Goal: Information Seeking & Learning: Learn about a topic

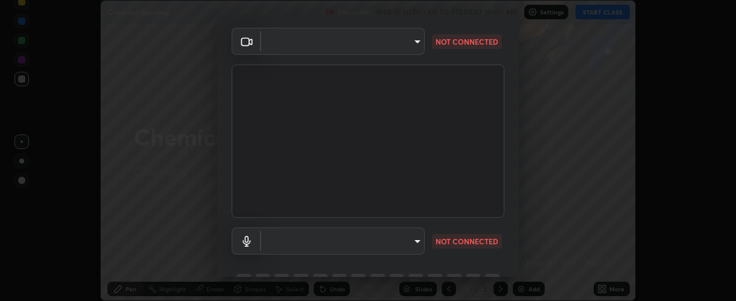
scroll to position [35, 0]
type input "37ff3dccddb3ae812b87417f3f546ef35516c4b54d471f30ebd420330c5d8ca5"
type input "communications"
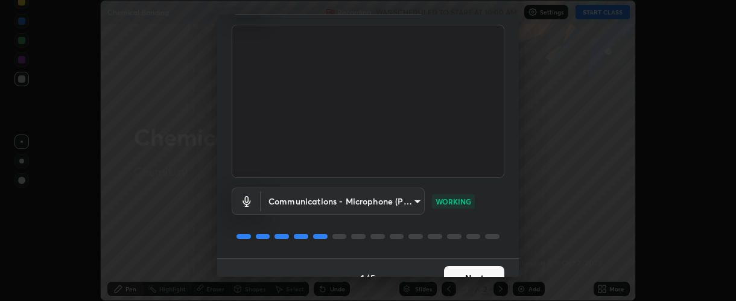
scroll to position [94, 0]
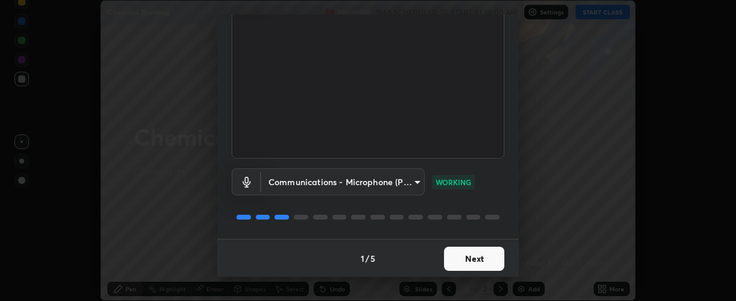
click at [460, 258] on button "Next" at bounding box center [474, 259] width 60 height 24
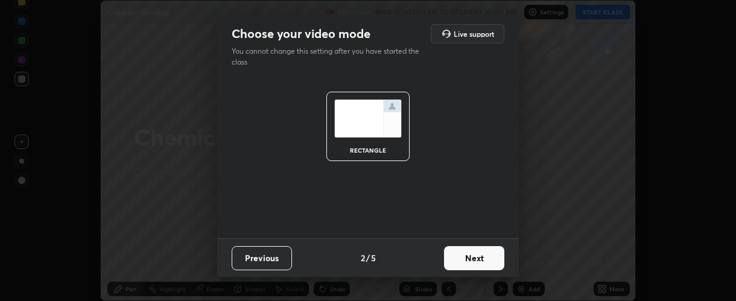
scroll to position [0, 0]
click at [462, 258] on button "Next" at bounding box center [474, 258] width 60 height 24
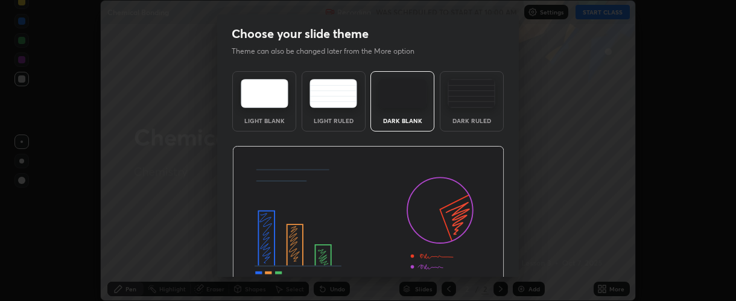
scroll to position [60, 0]
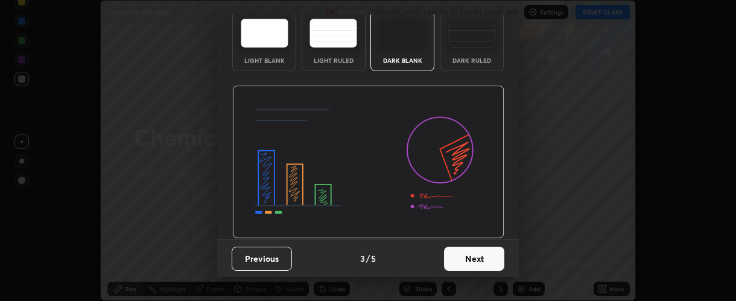
click at [460, 257] on button "Next" at bounding box center [474, 259] width 60 height 24
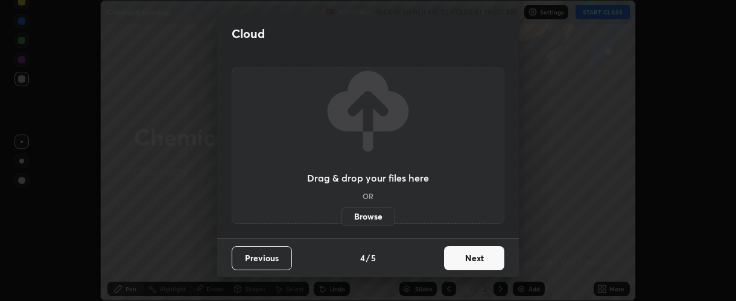
click at [458, 259] on button "Next" at bounding box center [474, 258] width 60 height 24
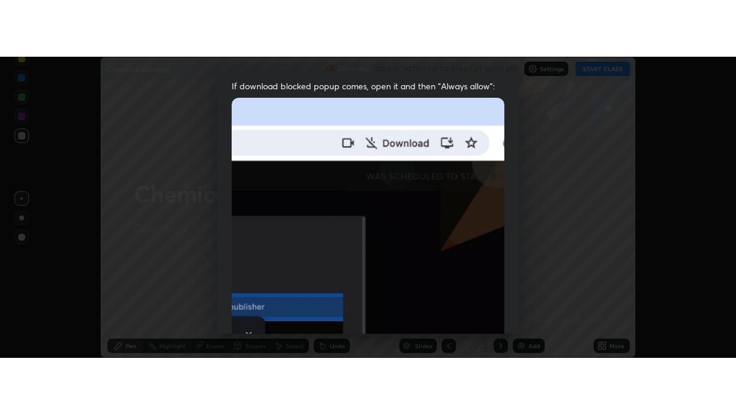
scroll to position [341, 0]
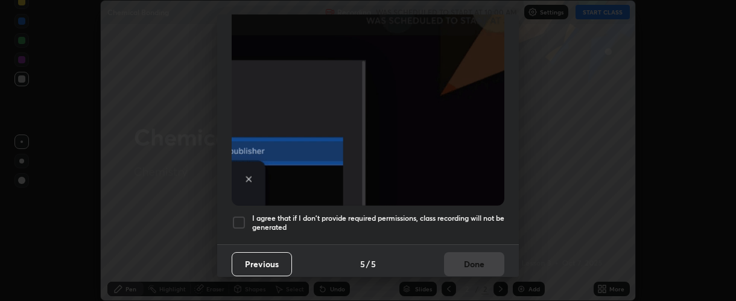
click at [237, 215] on div at bounding box center [239, 222] width 14 height 14
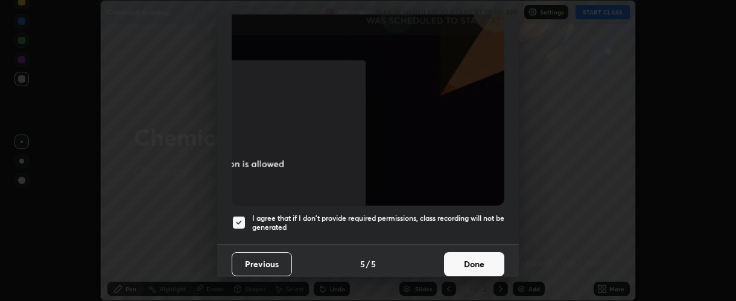
click at [457, 254] on button "Done" at bounding box center [474, 264] width 60 height 24
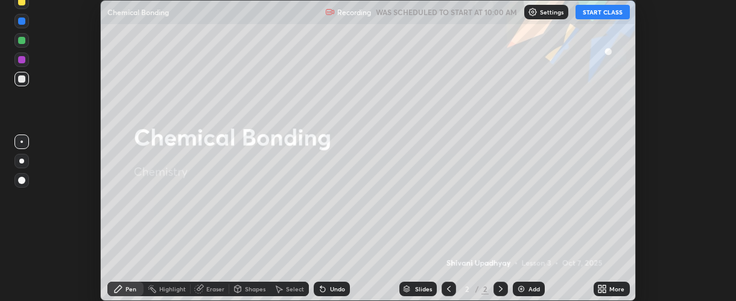
click at [601, 286] on icon at bounding box center [599, 286] width 3 height 3
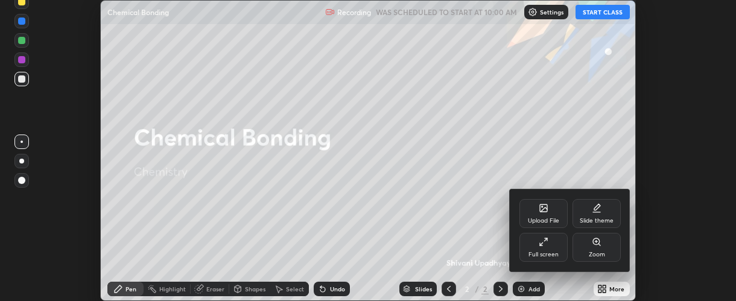
click at [531, 238] on div "Full screen" at bounding box center [543, 247] width 48 height 29
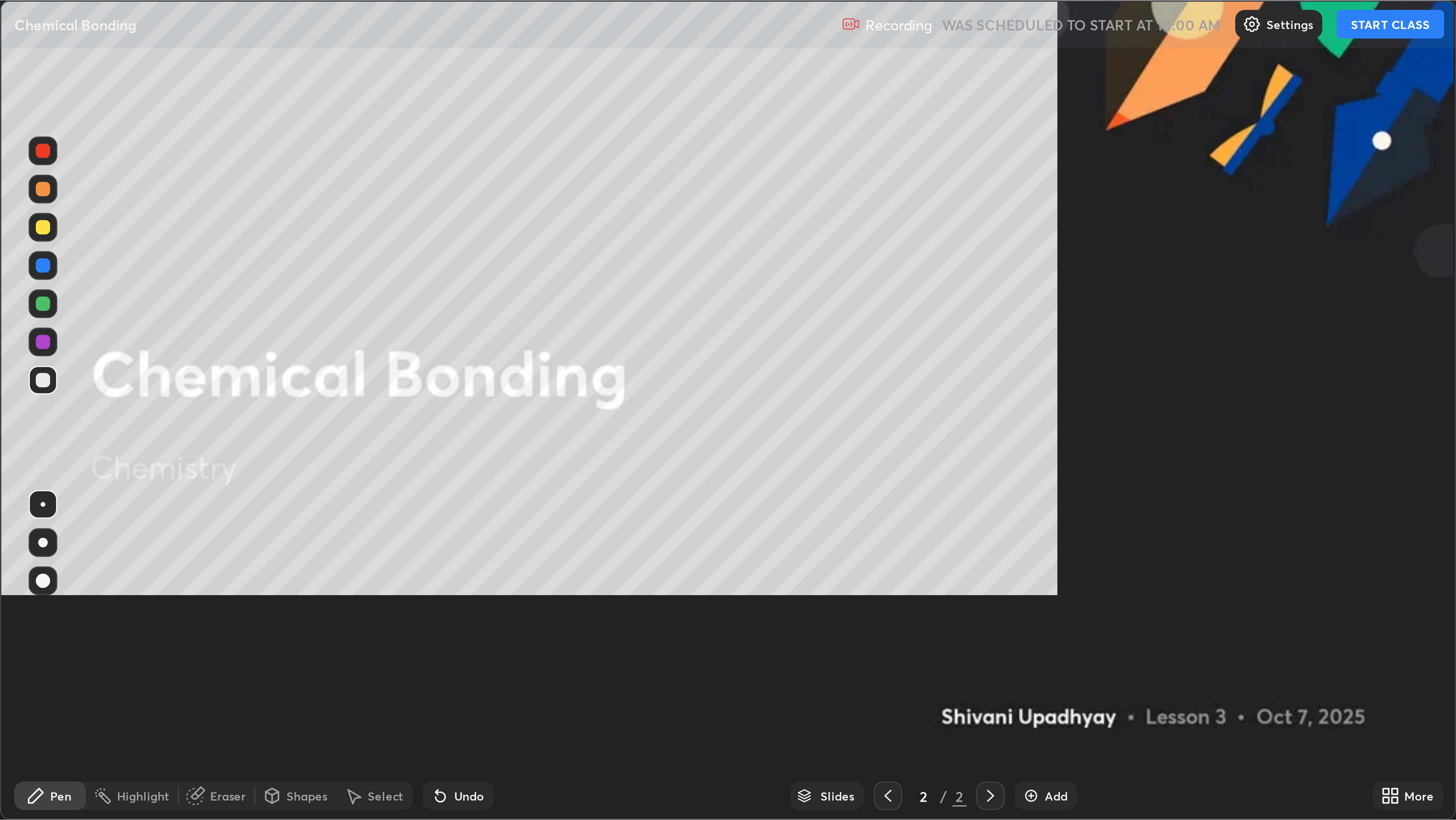
scroll to position [234, 416]
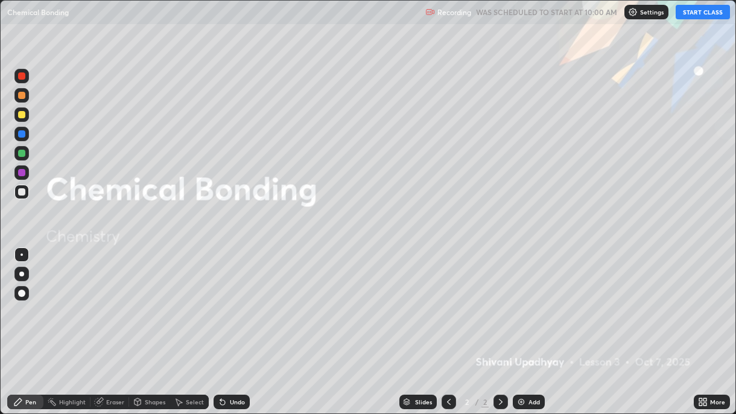
click at [694, 13] on button "START CLASS" at bounding box center [703, 12] width 54 height 14
click at [522, 300] on img at bounding box center [521, 402] width 10 height 10
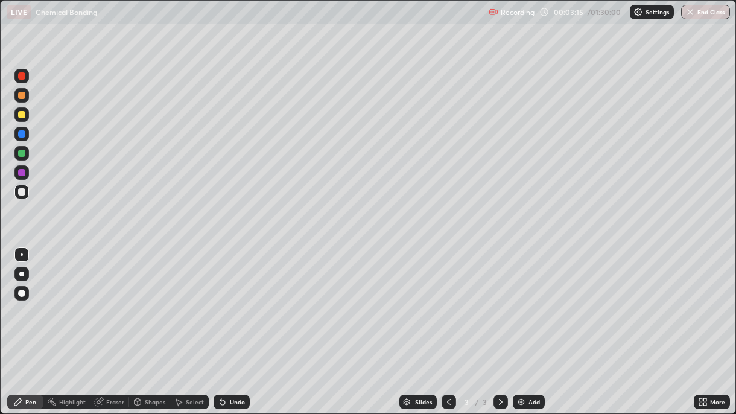
click at [519, 300] on img at bounding box center [521, 402] width 10 height 10
click at [21, 116] on div at bounding box center [21, 114] width 7 height 7
click at [99, 300] on icon at bounding box center [99, 402] width 8 height 8
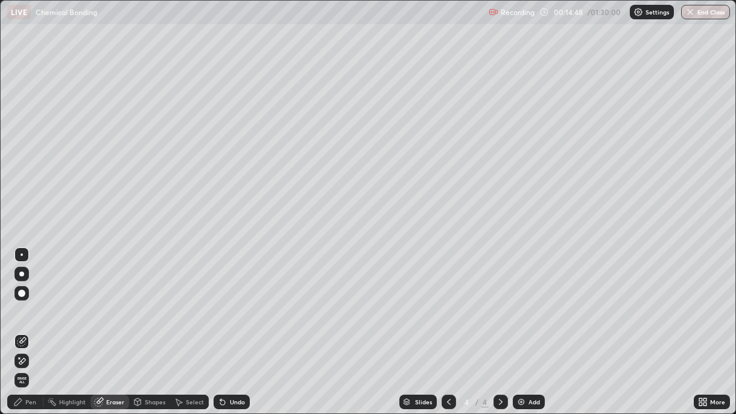
click at [35, 300] on div "Pen" at bounding box center [30, 402] width 11 height 6
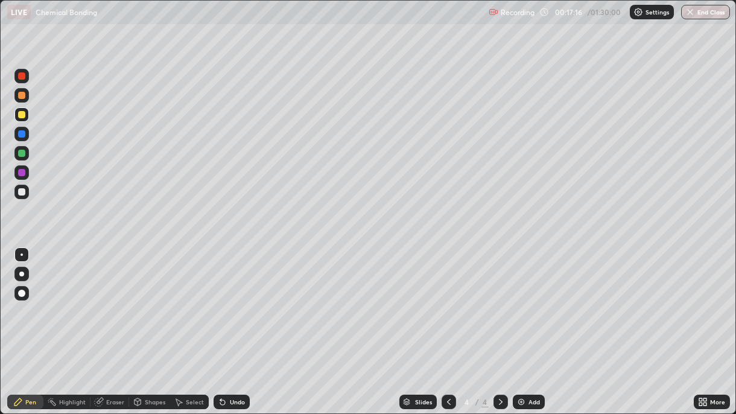
click at [516, 300] on img at bounding box center [521, 402] width 10 height 10
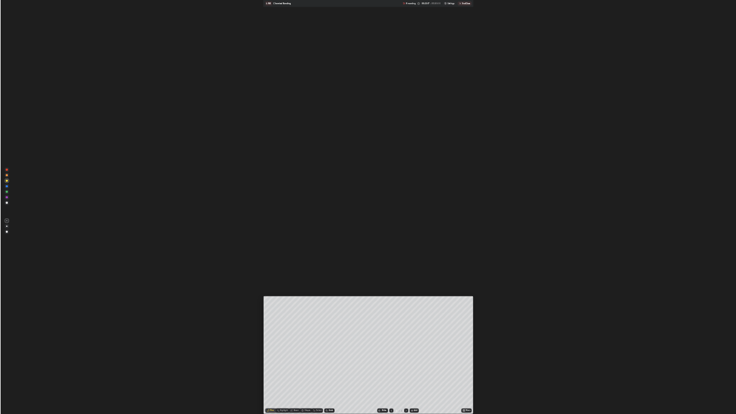
scroll to position [59913, 59592]
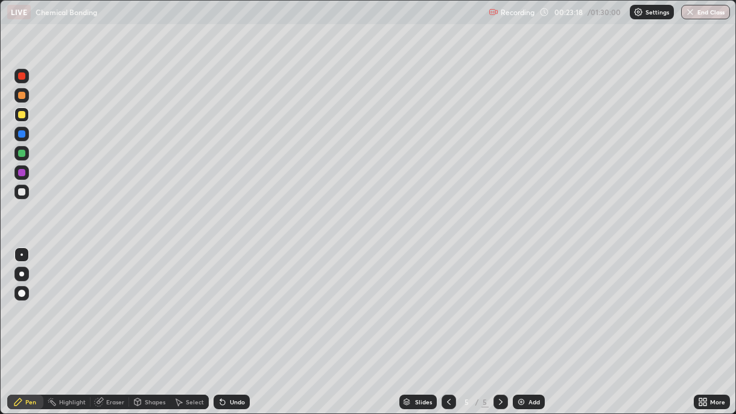
click at [26, 246] on div at bounding box center [21, 254] width 14 height 19
click at [513, 300] on div "Add" at bounding box center [529, 402] width 32 height 14
click at [518, 300] on img at bounding box center [521, 402] width 10 height 10
click at [20, 192] on div at bounding box center [21, 191] width 7 height 7
click at [20, 115] on div at bounding box center [21, 114] width 7 height 7
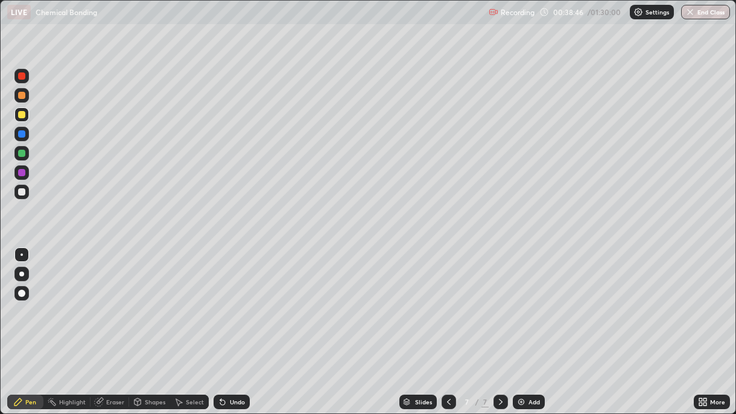
click at [111, 300] on div "Eraser" at bounding box center [115, 402] width 18 height 6
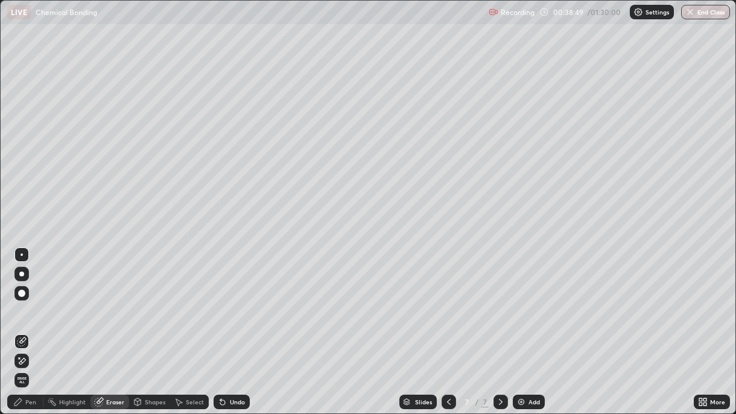
click at [39, 300] on div "Pen" at bounding box center [25, 402] width 36 height 14
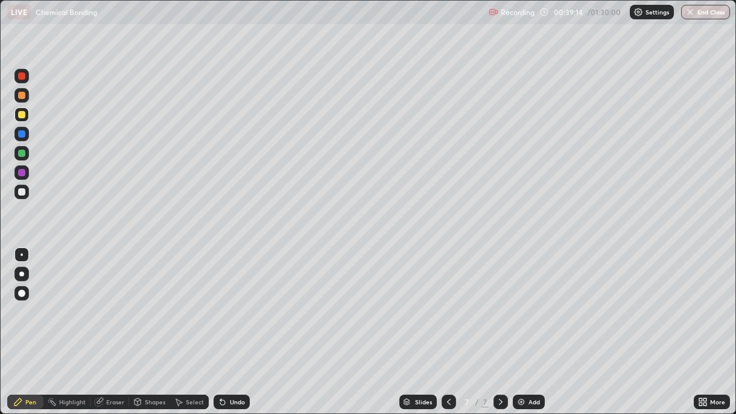
click at [25, 300] on div at bounding box center [21, 317] width 19 height 145
click at [101, 300] on icon at bounding box center [100, 401] width 7 height 6
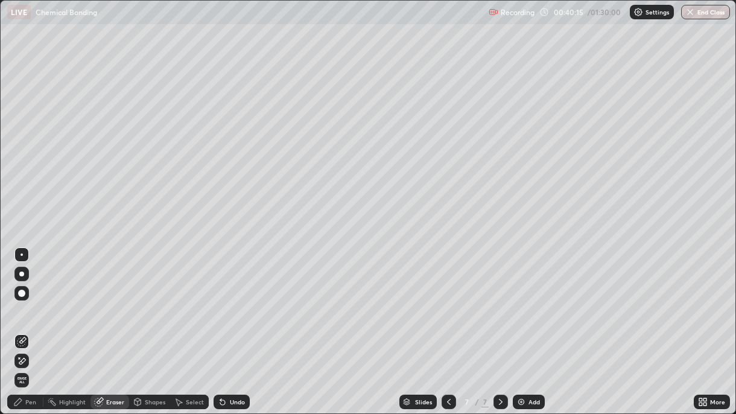
click at [30, 300] on div "Pen" at bounding box center [30, 402] width 11 height 6
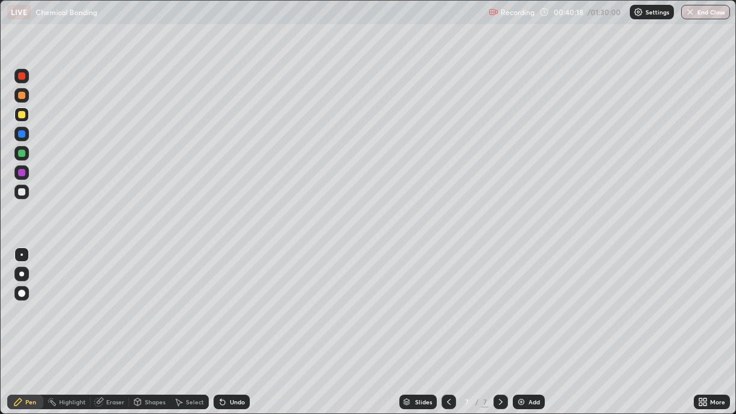
click at [103, 300] on icon at bounding box center [99, 402] width 10 height 10
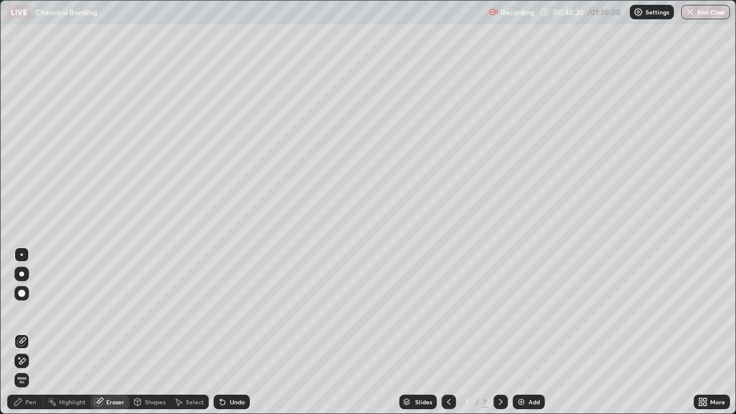
click at [24, 300] on div "Pen" at bounding box center [25, 402] width 36 height 14
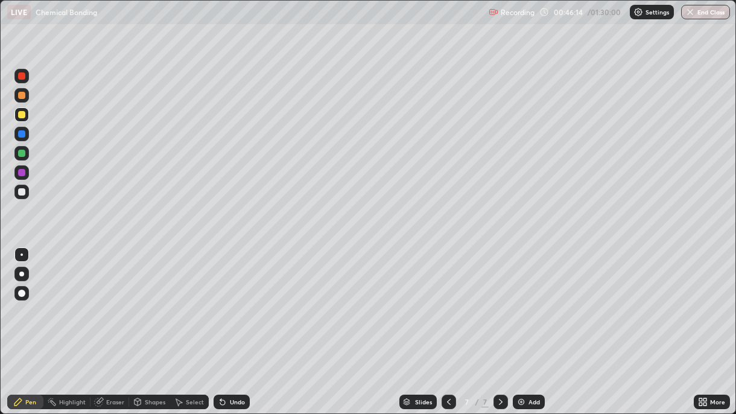
click at [21, 193] on div at bounding box center [21, 191] width 7 height 7
click at [110, 300] on div "Eraser" at bounding box center [115, 402] width 18 height 6
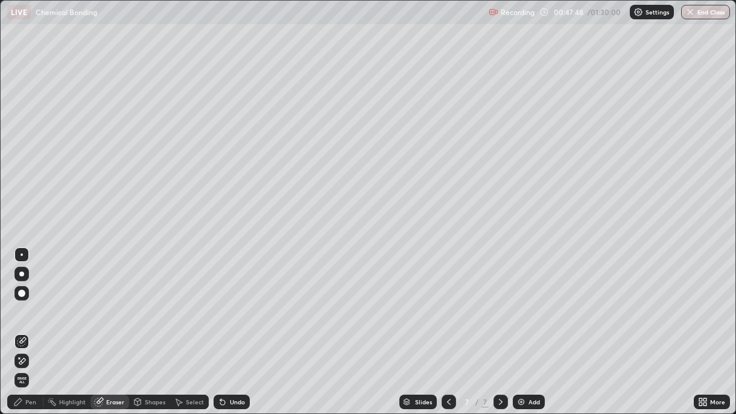
click at [21, 300] on div "Pen" at bounding box center [25, 402] width 36 height 14
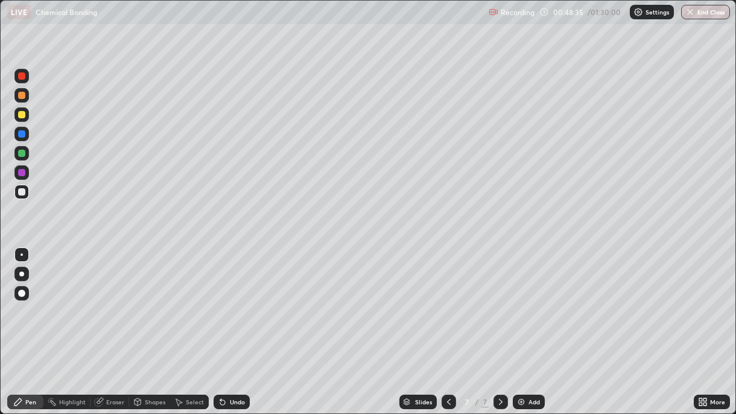
click at [107, 300] on div "Eraser" at bounding box center [115, 402] width 18 height 6
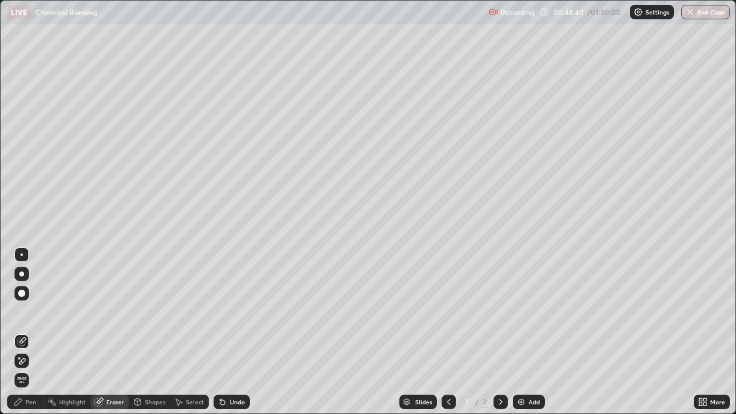
click at [30, 300] on div "Pen" at bounding box center [30, 402] width 11 height 6
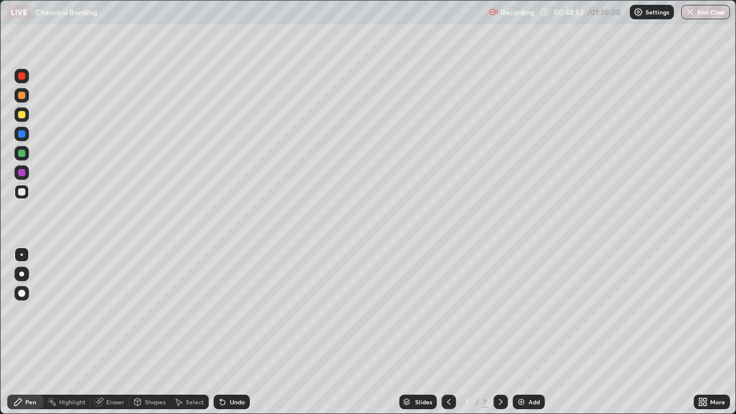
click at [18, 116] on div at bounding box center [21, 114] width 7 height 7
click at [94, 300] on icon at bounding box center [99, 402] width 10 height 10
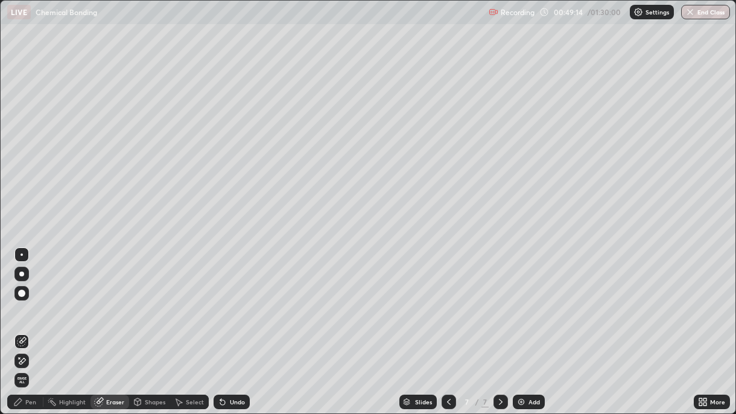
click at [25, 300] on div "Pen" at bounding box center [30, 402] width 11 height 6
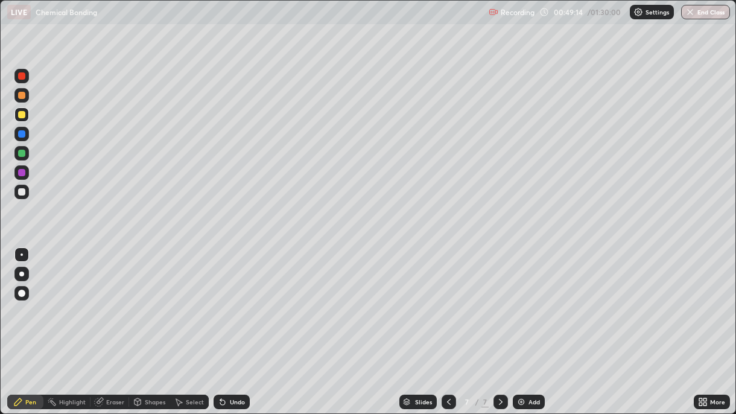
click at [23, 192] on div at bounding box center [21, 191] width 7 height 7
click at [66, 300] on div "Highlight" at bounding box center [72, 402] width 27 height 6
click at [109, 300] on div "Eraser" at bounding box center [115, 402] width 18 height 6
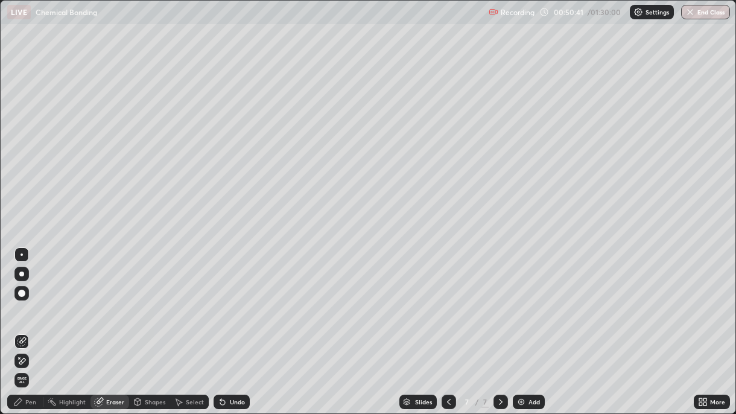
click at [18, 300] on icon at bounding box center [17, 401] width 7 height 7
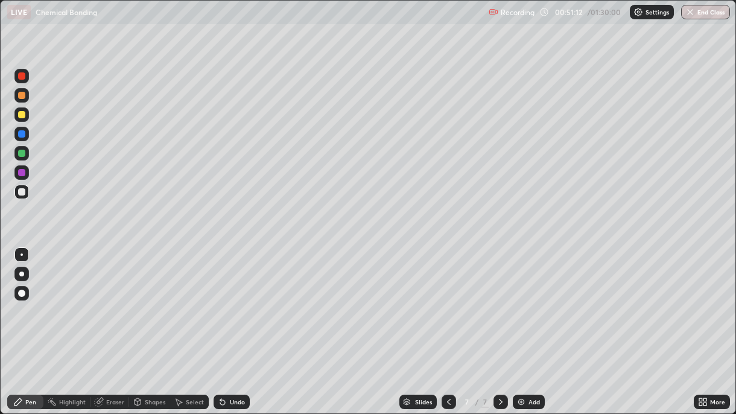
click at [23, 111] on div at bounding box center [21, 114] width 7 height 7
click at [21, 134] on div at bounding box center [21, 133] width 7 height 7
click at [517, 300] on img at bounding box center [521, 402] width 10 height 10
click at [22, 193] on div at bounding box center [21, 191] width 7 height 7
click at [112, 300] on div "Eraser" at bounding box center [115, 402] width 18 height 6
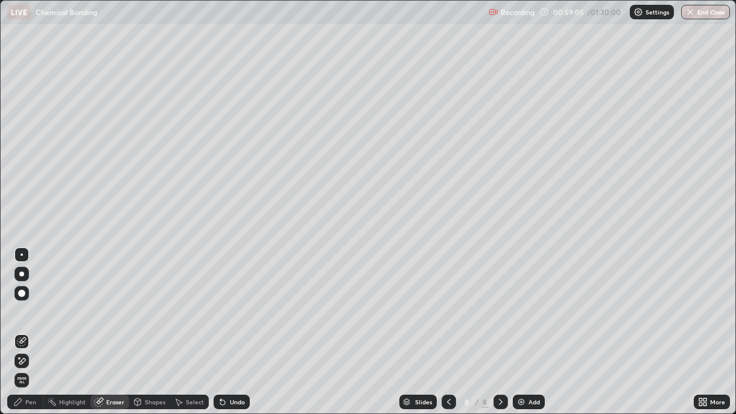
click at [25, 300] on div "Pen" at bounding box center [30, 402] width 11 height 6
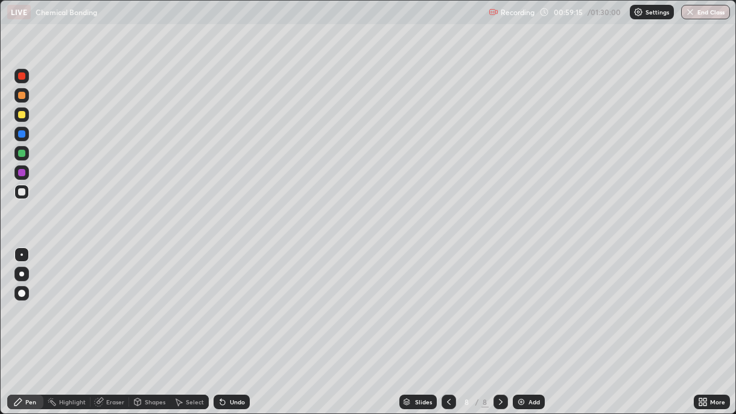
click at [105, 300] on div "Eraser" at bounding box center [109, 402] width 39 height 14
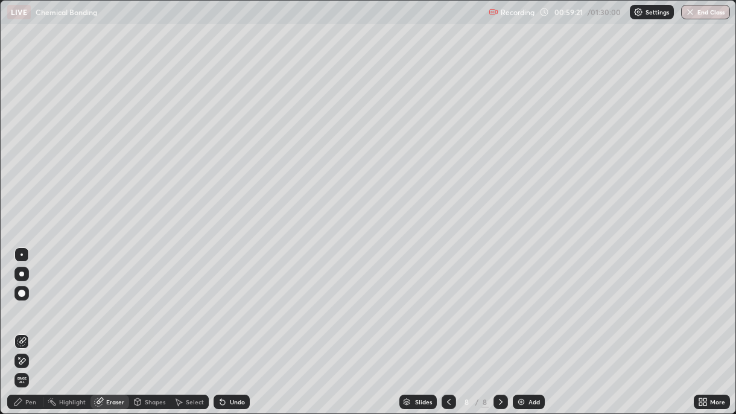
click at [21, 300] on icon at bounding box center [17, 401] width 7 height 7
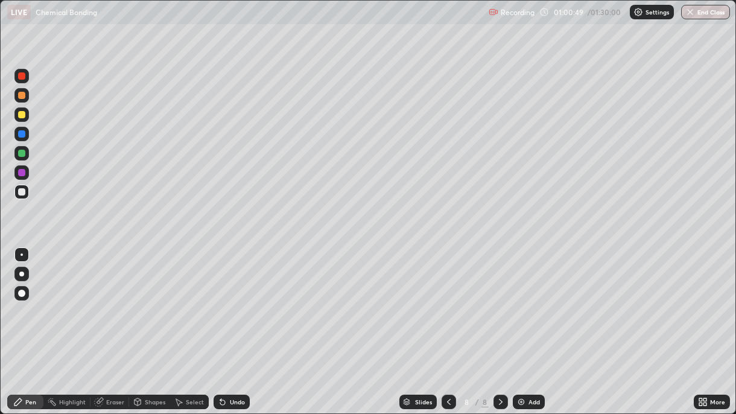
click at [115, 300] on div "Eraser" at bounding box center [115, 402] width 18 height 6
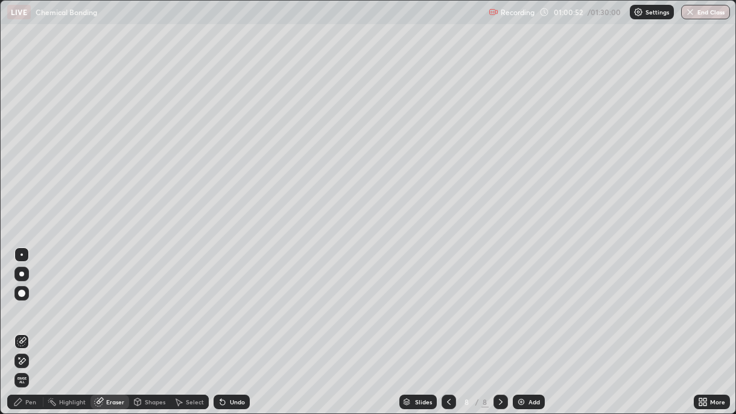
click at [35, 300] on div "Pen" at bounding box center [25, 402] width 36 height 14
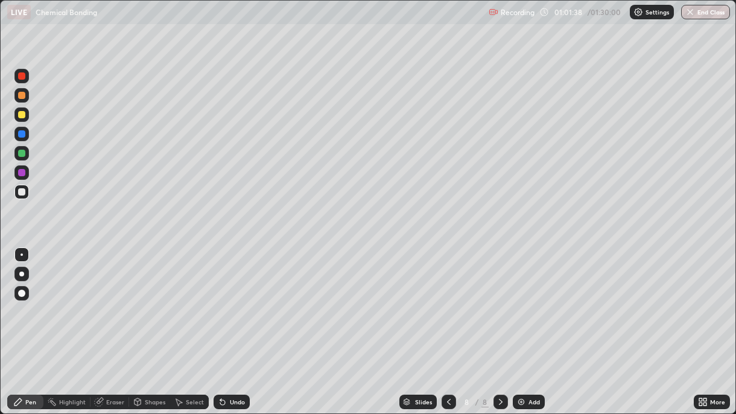
click at [101, 300] on icon at bounding box center [100, 401] width 7 height 6
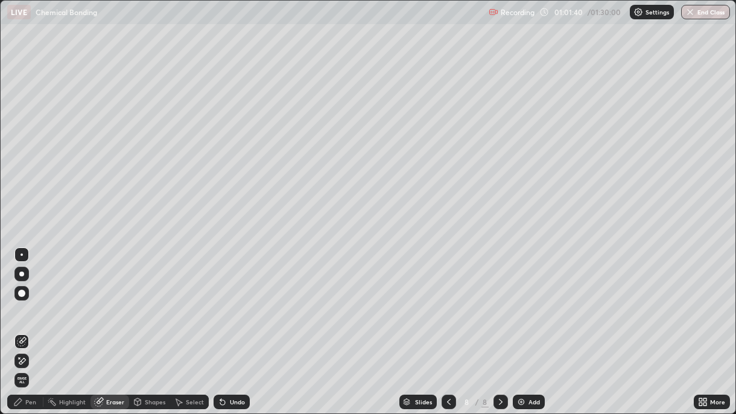
click at [17, 300] on icon at bounding box center [18, 402] width 10 height 10
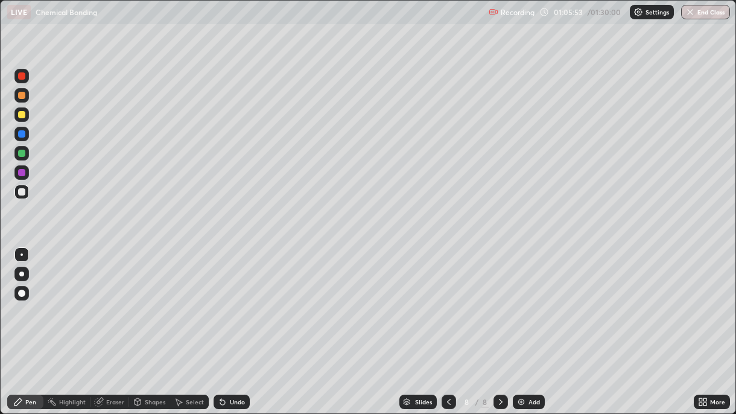
click at [518, 300] on img at bounding box center [521, 402] width 10 height 10
click at [447, 300] on icon at bounding box center [449, 402] width 10 height 10
click at [448, 300] on icon at bounding box center [449, 402] width 10 height 10
click at [500, 300] on icon at bounding box center [501, 402] width 10 height 10
click at [498, 300] on icon at bounding box center [501, 402] width 10 height 10
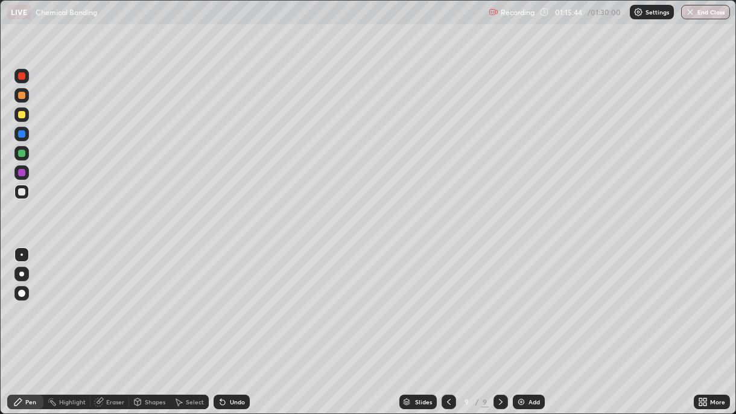
click at [447, 300] on icon at bounding box center [449, 402] width 10 height 10
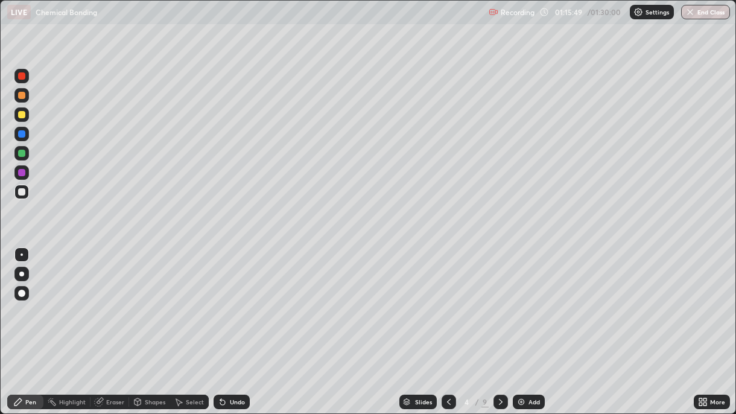
click at [447, 300] on icon at bounding box center [449, 402] width 10 height 10
click at [499, 300] on icon at bounding box center [501, 402] width 10 height 10
click at [499, 300] on icon at bounding box center [501, 402] width 4 height 6
click at [493, 300] on div at bounding box center [500, 402] width 14 height 14
click at [498, 300] on icon at bounding box center [501, 402] width 10 height 10
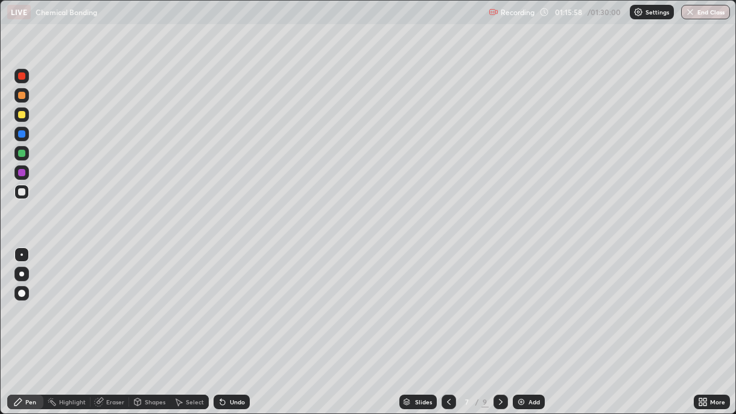
click at [498, 300] on icon at bounding box center [501, 402] width 10 height 10
click at [496, 300] on div at bounding box center [500, 402] width 14 height 14
click at [447, 300] on icon at bounding box center [449, 402] width 10 height 10
click at [499, 300] on icon at bounding box center [501, 402] width 10 height 10
click at [688, 13] on img "button" at bounding box center [690, 12] width 10 height 10
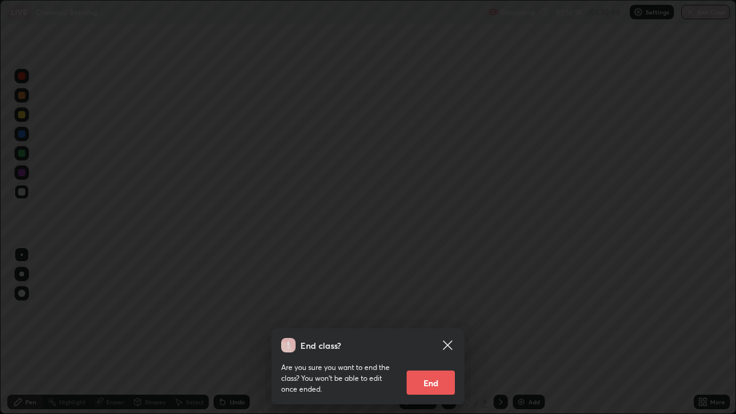
click at [437, 300] on button "End" at bounding box center [431, 382] width 48 height 24
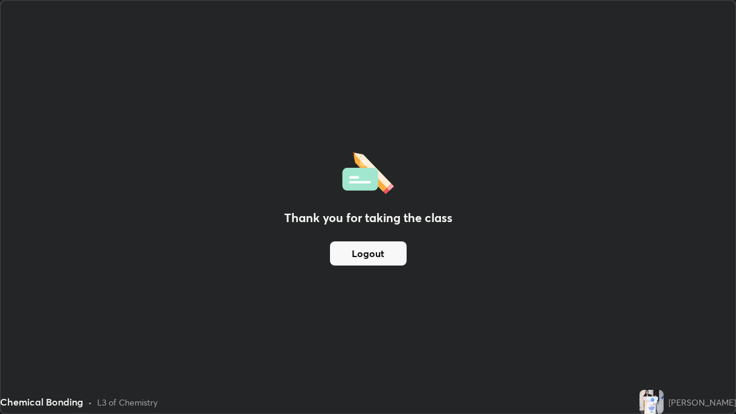
click at [719, 300] on div "Thank you for taking the class Logout" at bounding box center [368, 207] width 735 height 413
click at [734, 300] on div "[PERSON_NAME]" at bounding box center [687, 402] width 97 height 24
click at [103, 300] on div "Thank you for taking the class Logout" at bounding box center [368, 207] width 735 height 413
click at [722, 247] on div "Thank you for taking the class Logout" at bounding box center [368, 207] width 735 height 413
